Goal: Transaction & Acquisition: Purchase product/service

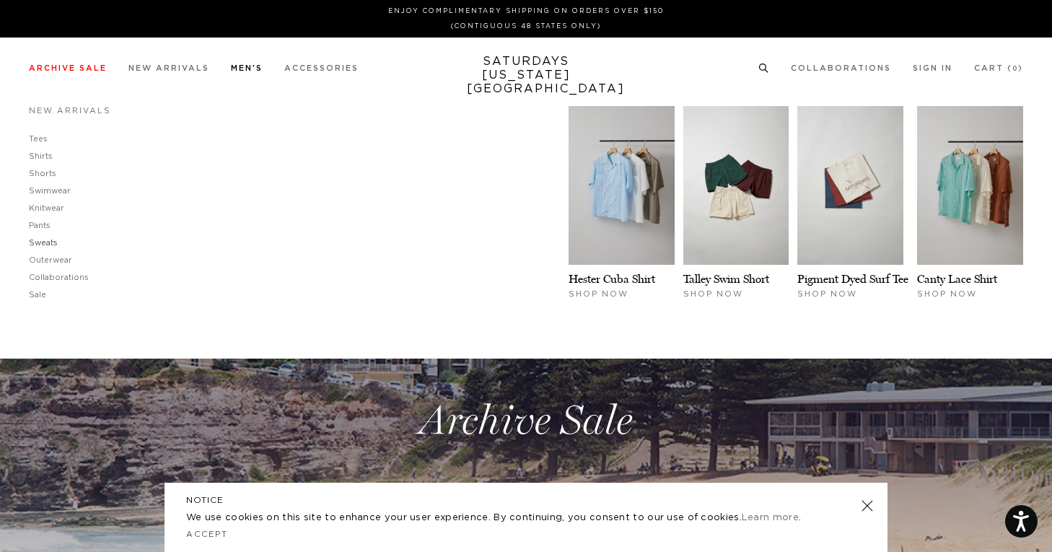
click at [51, 243] on link "Sweats" at bounding box center [43, 243] width 29 height 8
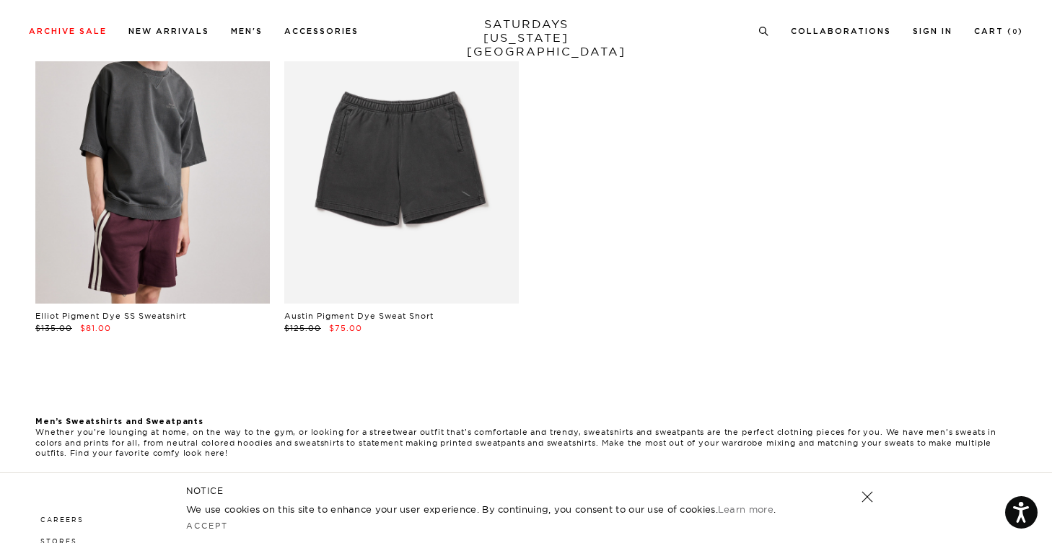
scroll to position [176, 0]
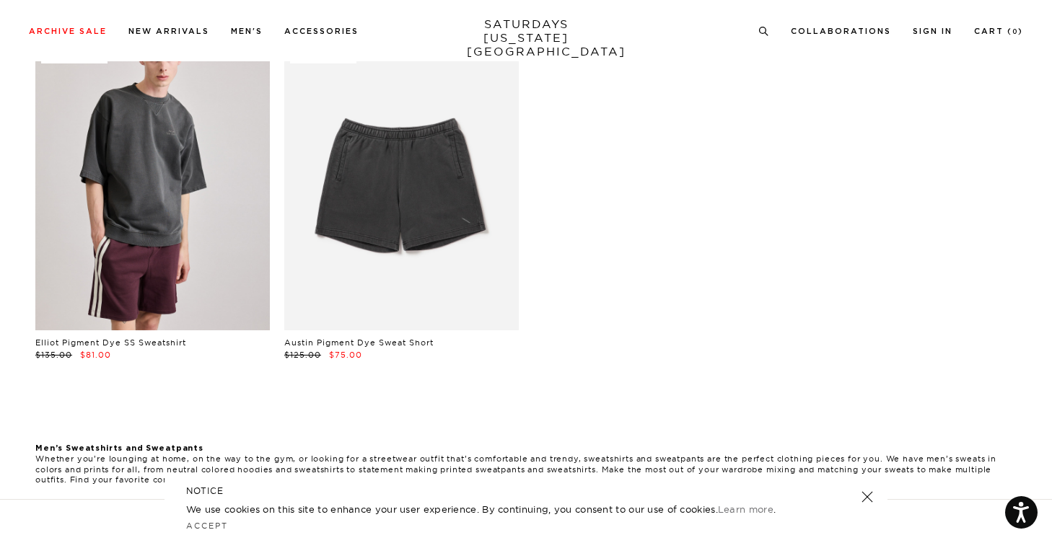
click at [755, 28] on div "Archive Sale Men's Tees Shirts Shorts Swim Knitwear Pants Sweats" at bounding box center [526, 30] width 995 height 13
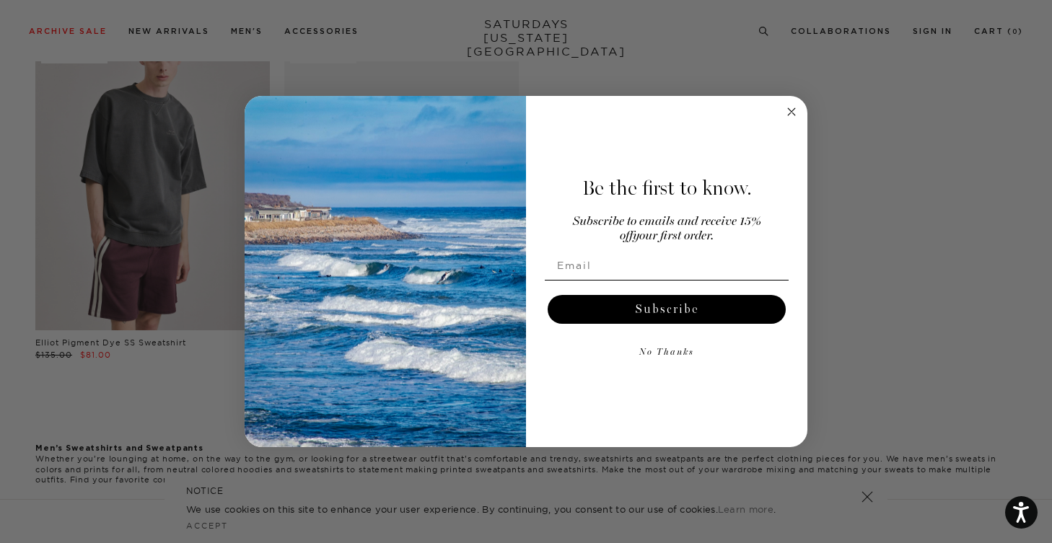
click at [793, 112] on circle "Close dialog" at bounding box center [792, 111] width 17 height 17
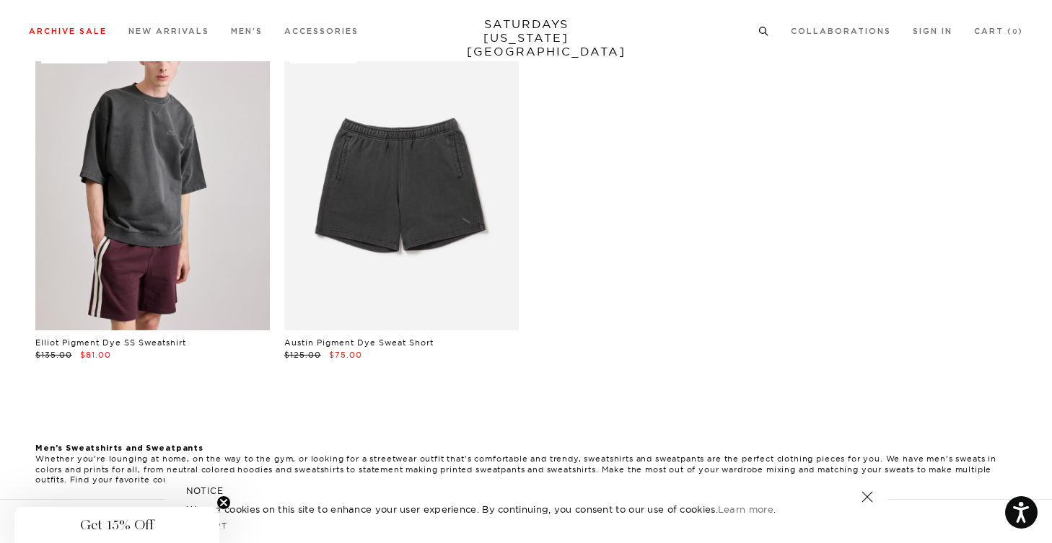
click at [762, 25] on icon at bounding box center [764, 29] width 11 height 9
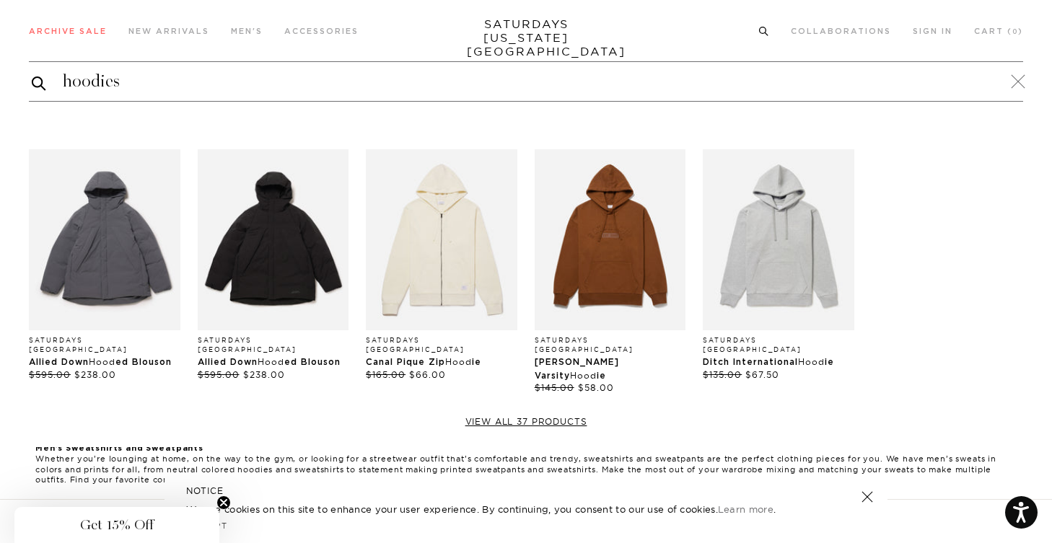
type input "hoodies"
click at [32, 74] on button "submit" at bounding box center [39, 82] width 14 height 17
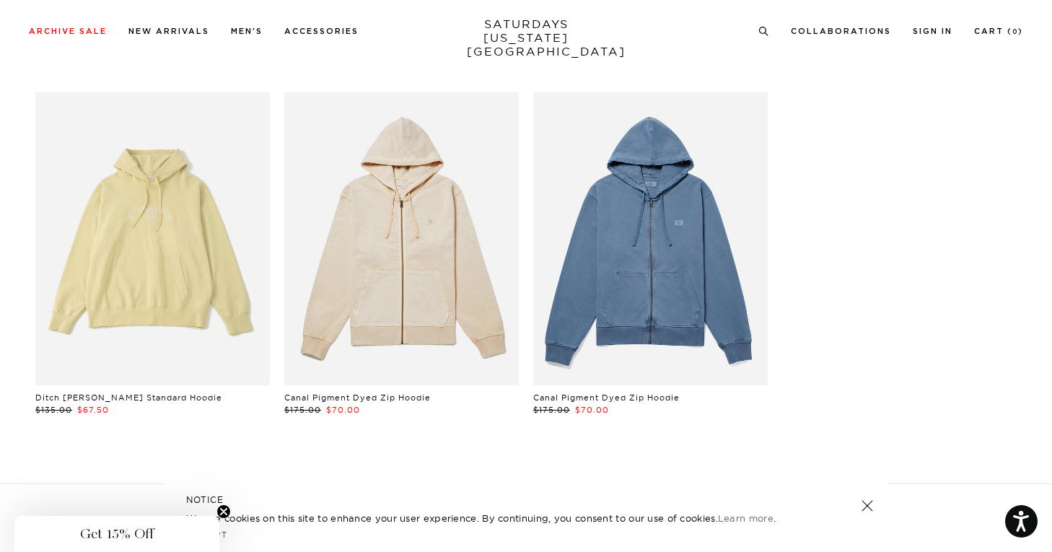
scroll to position [2936, 0]
click at [763, 32] on icon at bounding box center [764, 31] width 11 height 9
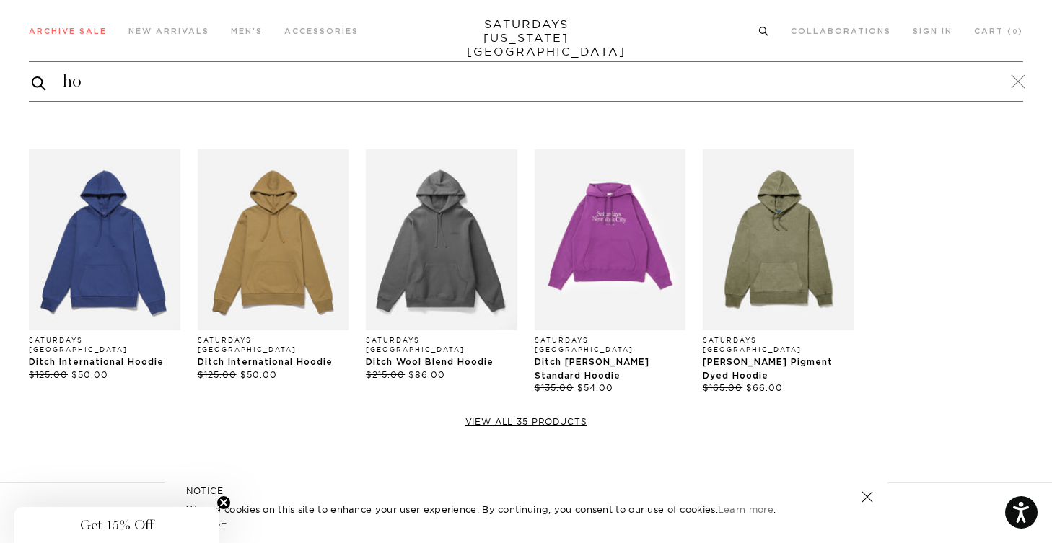
type input "h"
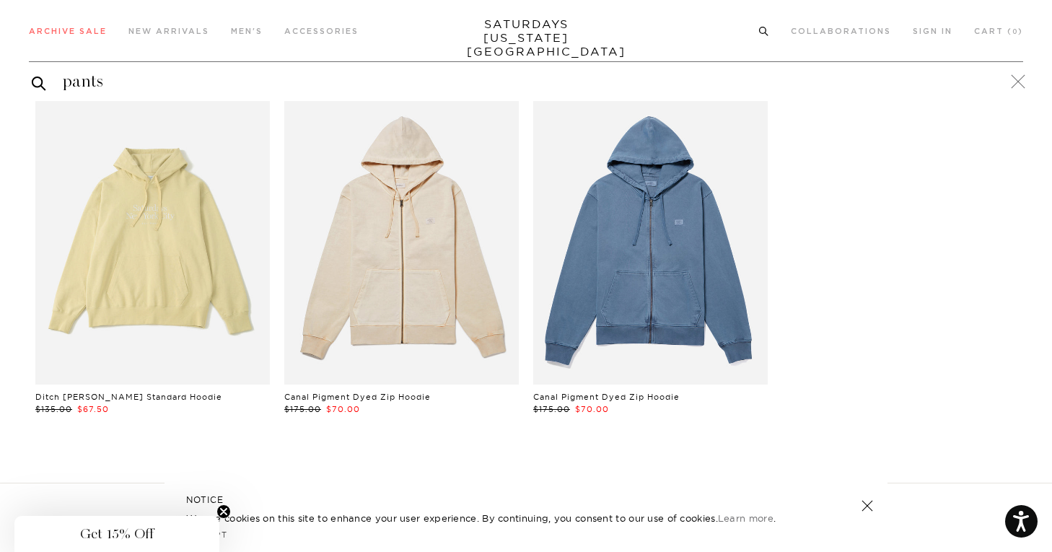
type input "pants"
click at [32, 74] on button "submit" at bounding box center [39, 82] width 14 height 17
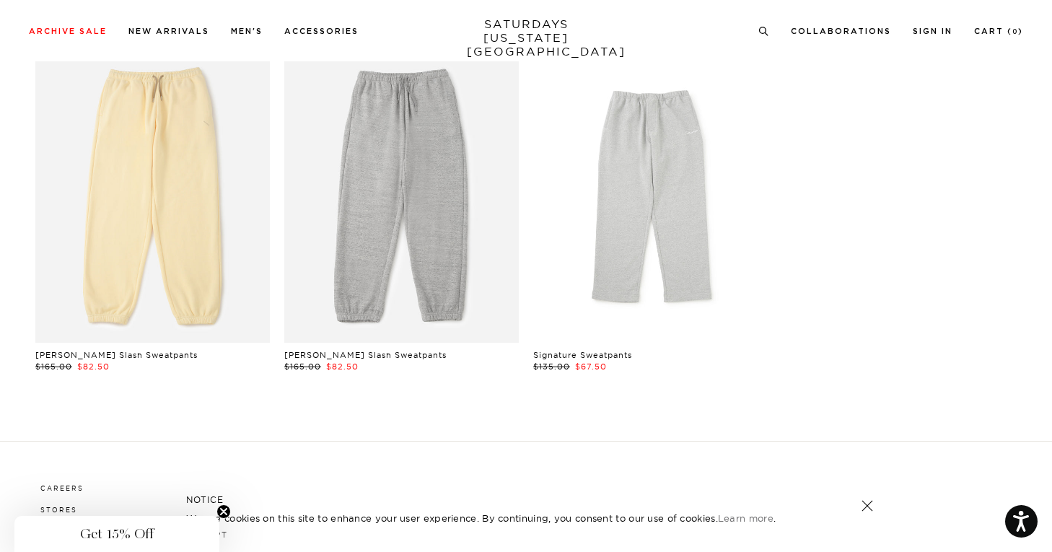
scroll to position [3336, 0]
